Goal: Use online tool/utility

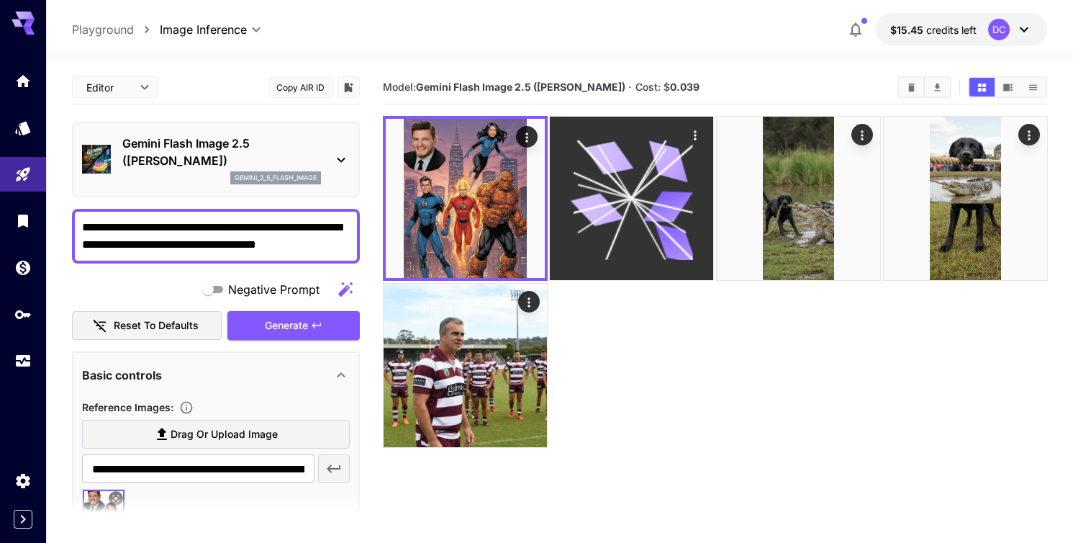
scroll to position [114, 0]
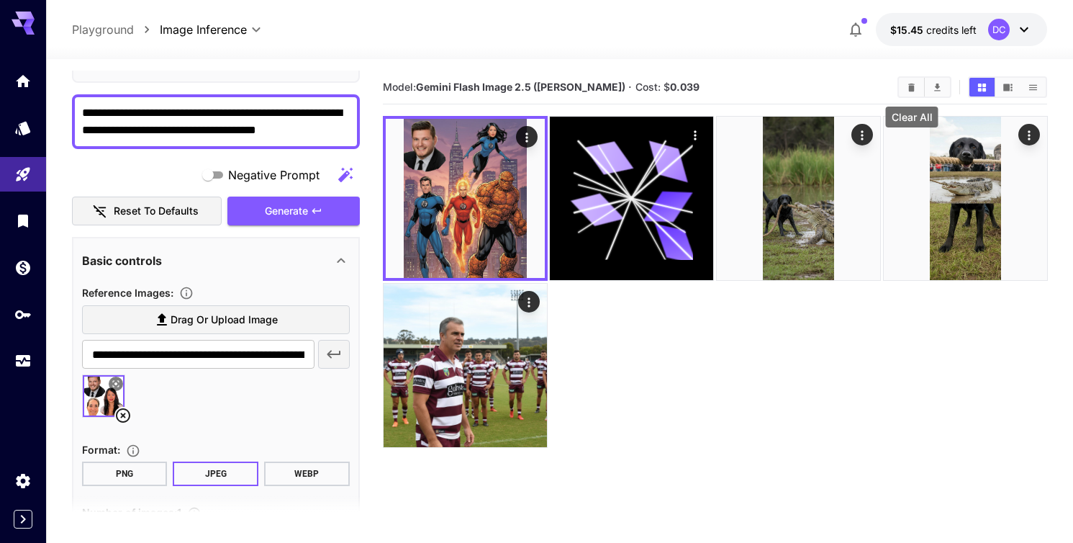
click at [909, 86] on icon "Clear All" at bounding box center [911, 87] width 6 height 8
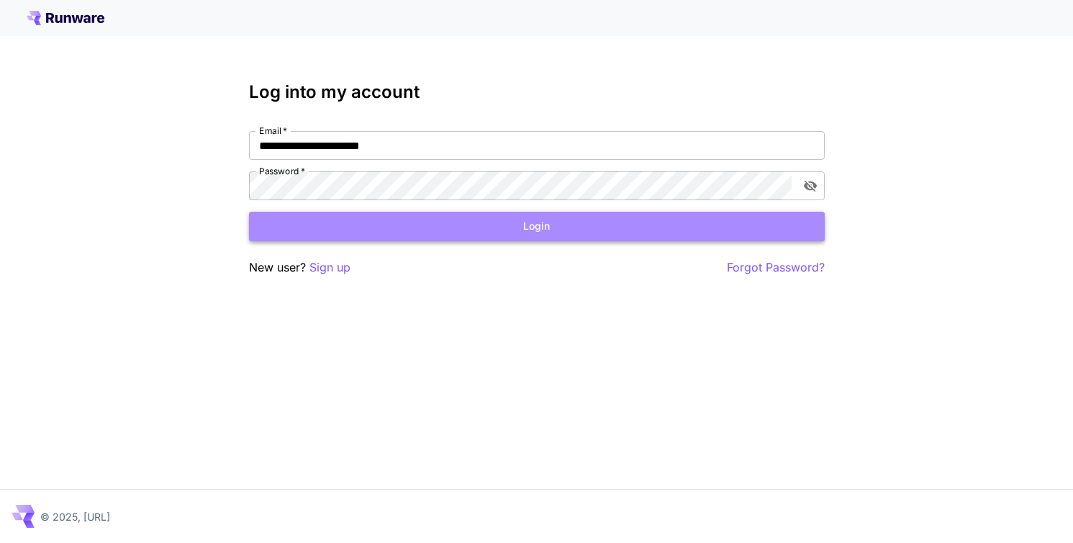
click at [544, 226] on button "Login" at bounding box center [537, 227] width 576 height 30
